Goal: Transaction & Acquisition: Purchase product/service

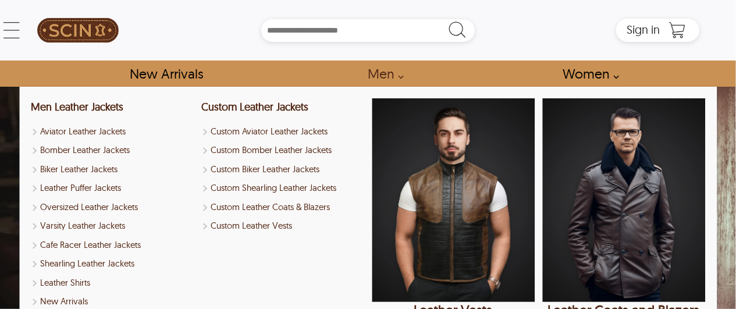
click at [388, 74] on link "Men" at bounding box center [383, 74] width 56 height 26
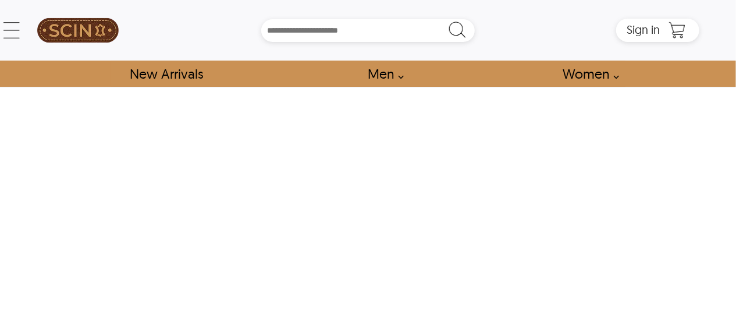
click at [388, 74] on link "Men" at bounding box center [383, 74] width 56 height 26
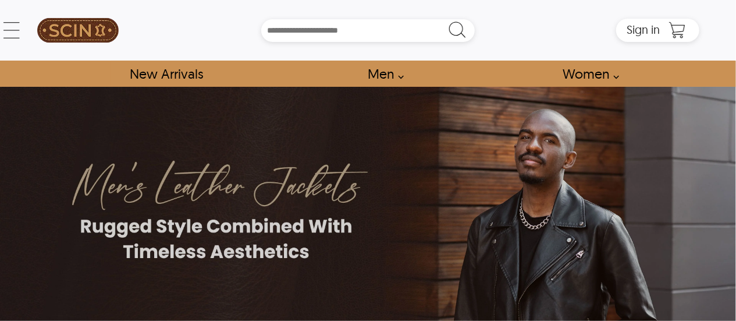
click at [388, 74] on link "Men" at bounding box center [383, 74] width 56 height 26
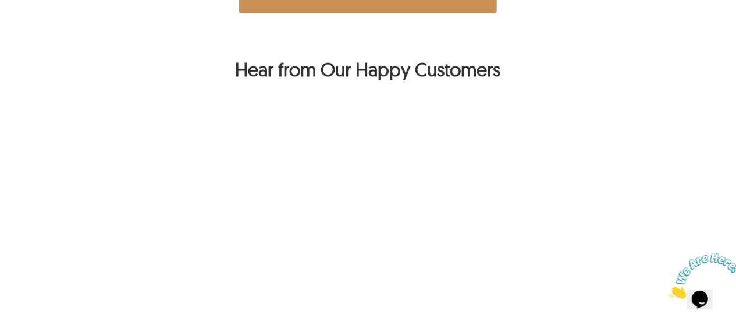
scroll to position [757, 0]
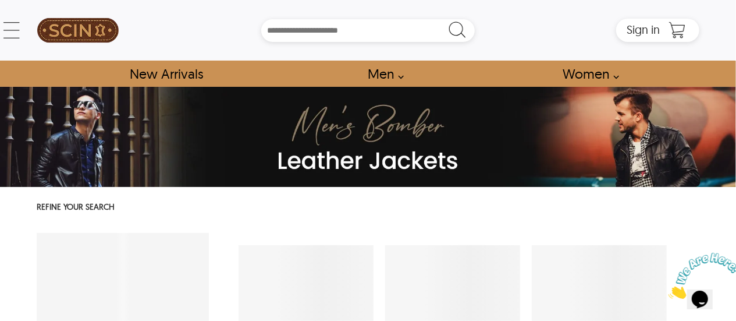
select select "********"
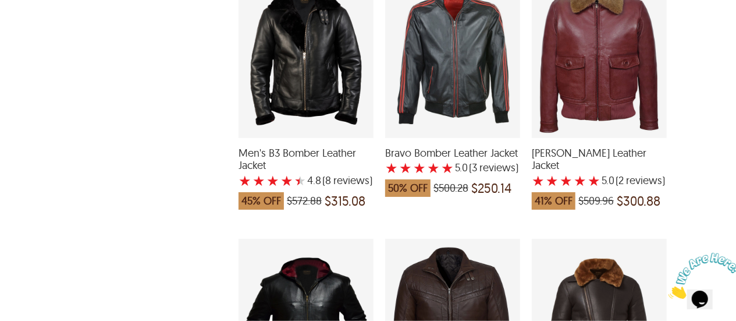
scroll to position [1572, 0]
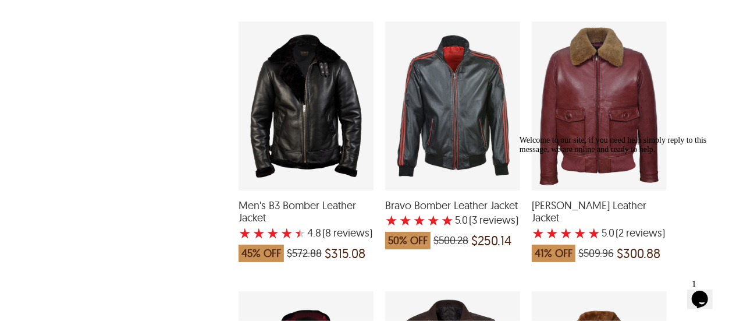
click at [611, 277] on div "Men's G-1 Navy Bomber Aviator Leather Jacket ★ ★ ★ ★ ★ 5.0 (6 reviews ) 50% OFF…" at bounding box center [465, 145] width 464 height 2966
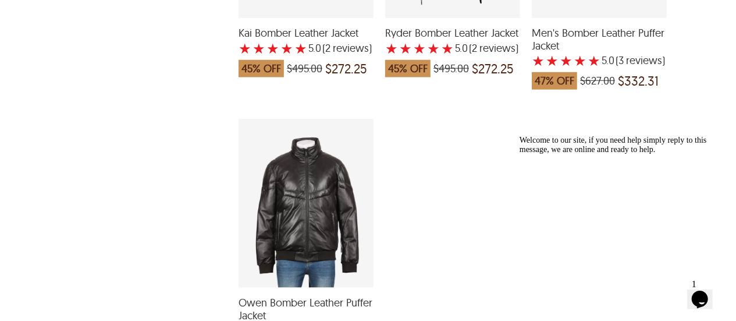
scroll to position [2852, 0]
